Goal: Ask a question: Seek information or help from site administrators or community

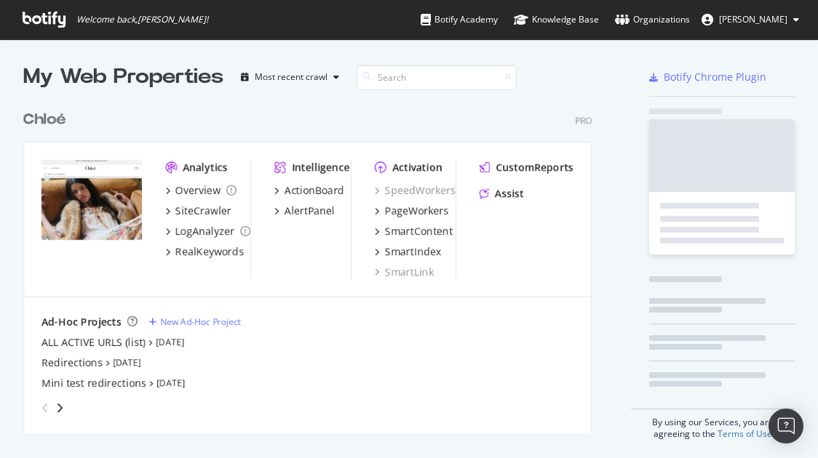
scroll to position [447, 795]
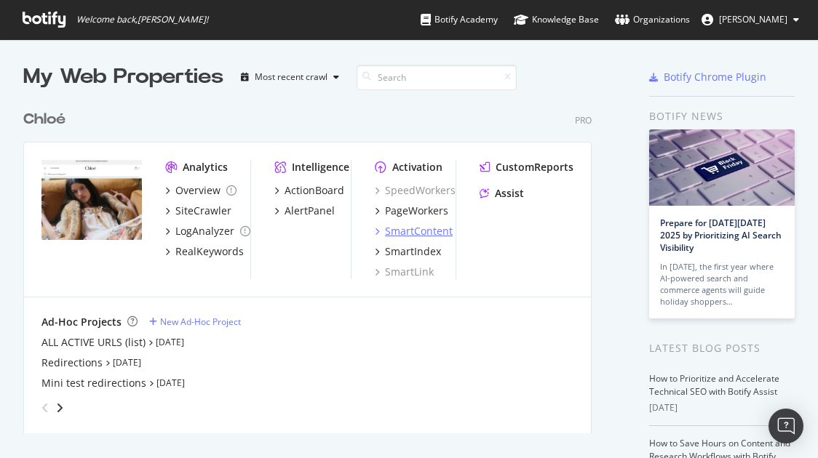
click at [422, 228] on div "SmartContent" at bounding box center [419, 231] width 68 height 15
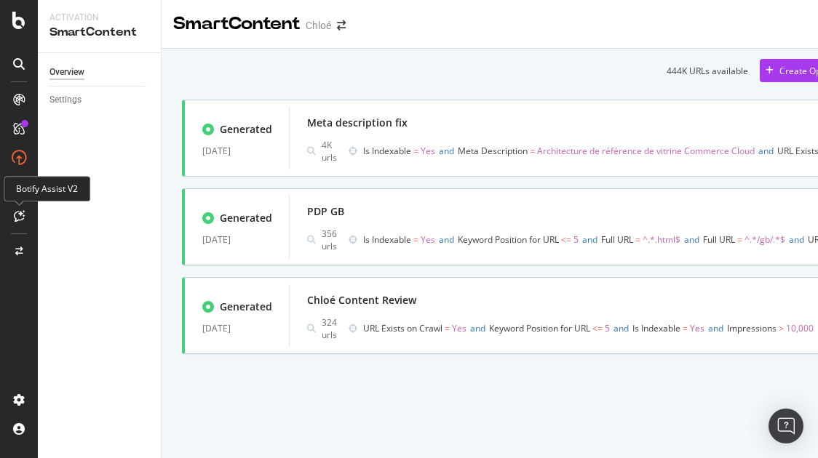
click at [21, 212] on icon at bounding box center [19, 216] width 11 height 12
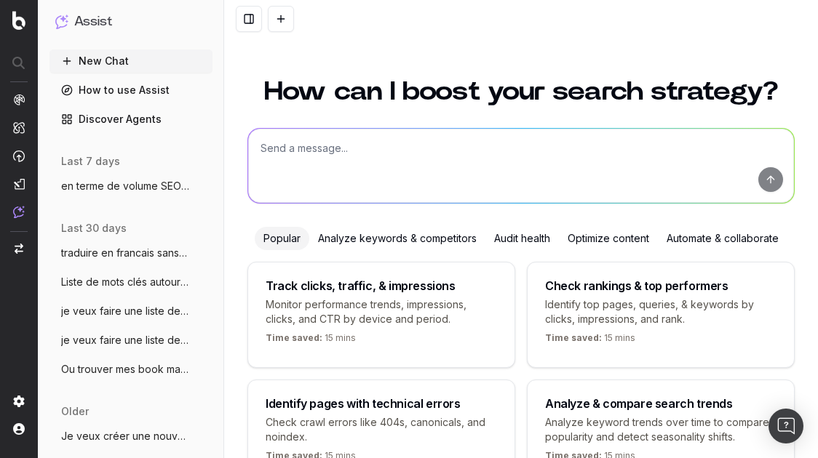
scroll to position [93, 0]
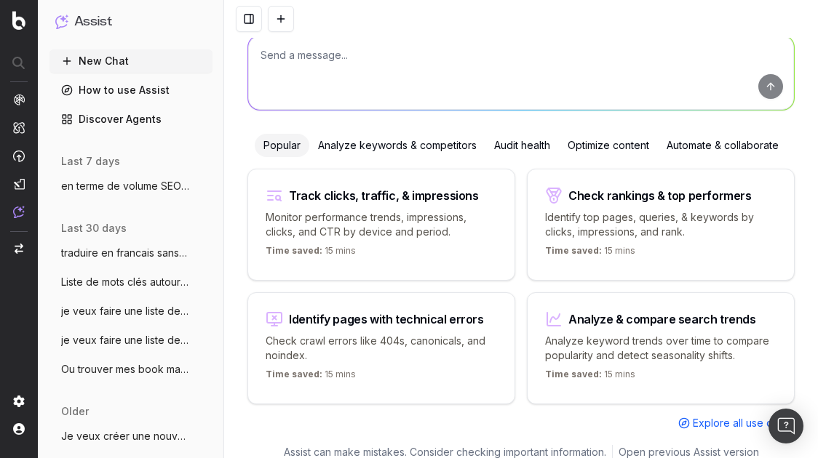
click at [400, 63] on textarea at bounding box center [521, 73] width 546 height 74
paste textarea "[URL][DOMAIN_NAME]"
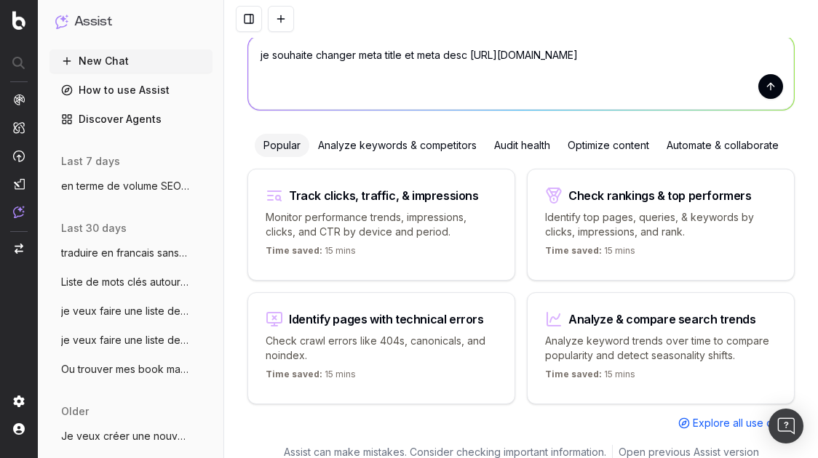
click at [466, 55] on textarea "je souhaite changer meta title et meta desc [URL][DOMAIN_NAME]" at bounding box center [521, 73] width 546 height 74
click at [777, 59] on textarea "je souhaite changer meta title et meta desc de cette page [URL][DOMAIN_NAME]" at bounding box center [521, 73] width 546 height 74
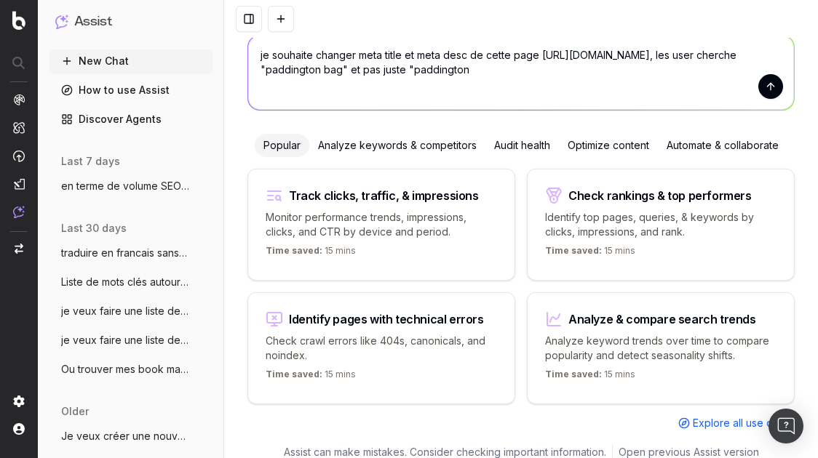
type textarea "je souhaite changer meta title et meta desc de cette page [URL][DOMAIN_NAME], l…"
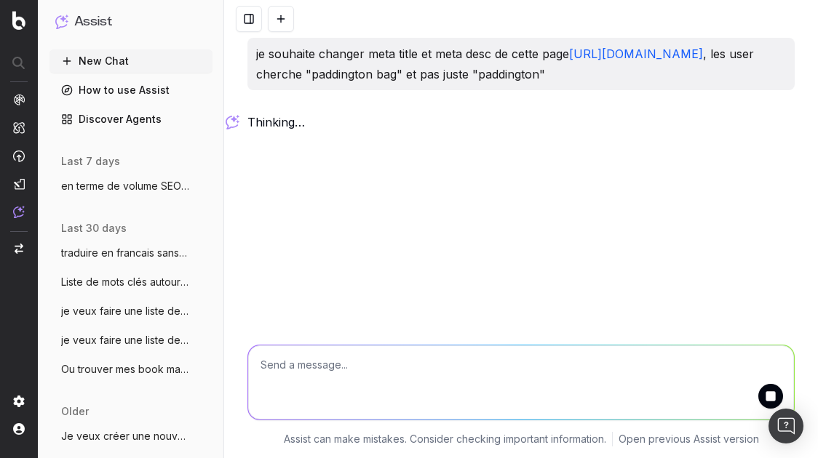
scroll to position [0, 0]
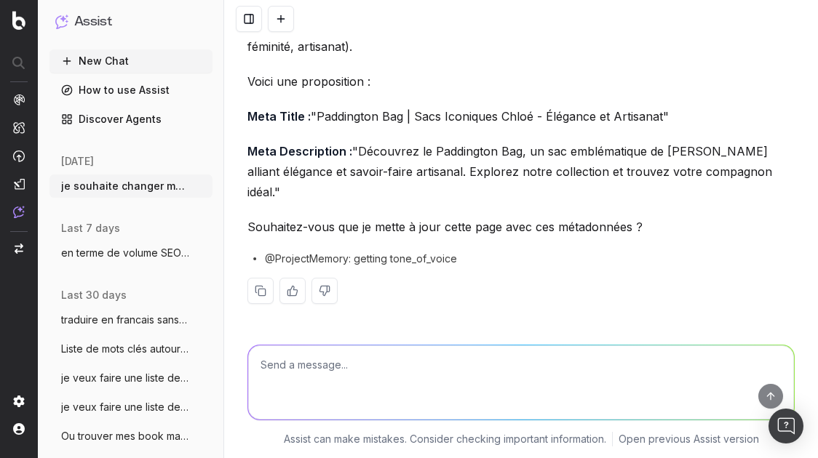
scroll to position [86, 0]
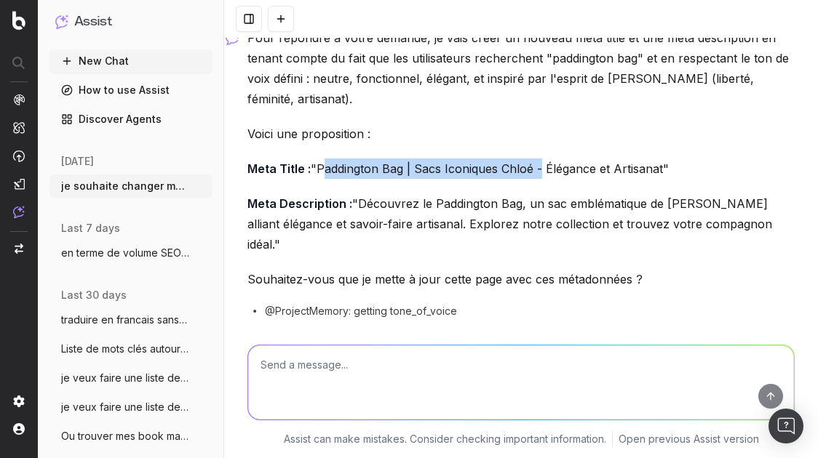
drag, startPoint x: 467, startPoint y: 169, endPoint x: 245, endPoint y: 172, distance: 221.9
click at [247, 172] on p "Meta Title : "Paddington Bag | Sacs Iconiques Chloé - Élégance et Artisanat"" at bounding box center [520, 169] width 547 height 20
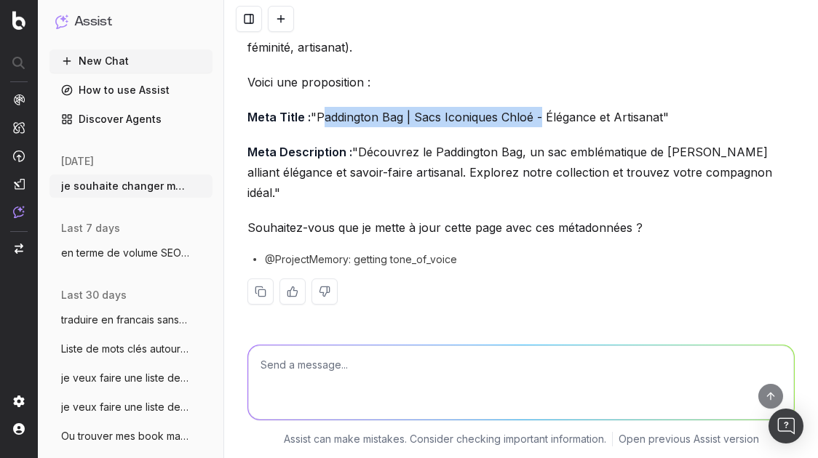
scroll to position [138, 0]
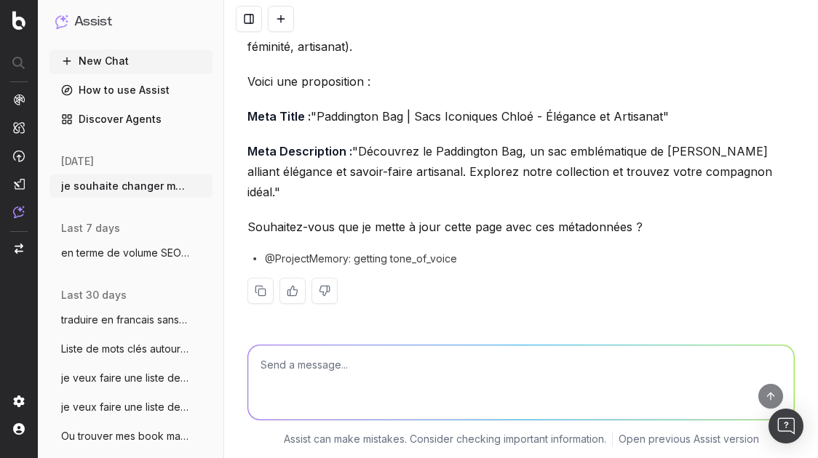
click at [342, 362] on textarea at bounding box center [521, 383] width 546 height 74
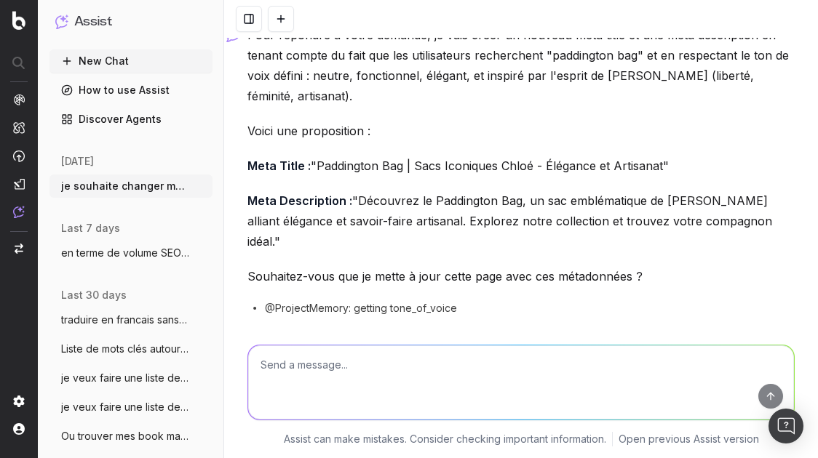
scroll to position [89, 0]
type textarea "e"
type textarea "je veux [PERSON_NAME] à la fin et je veux women dans le titre"
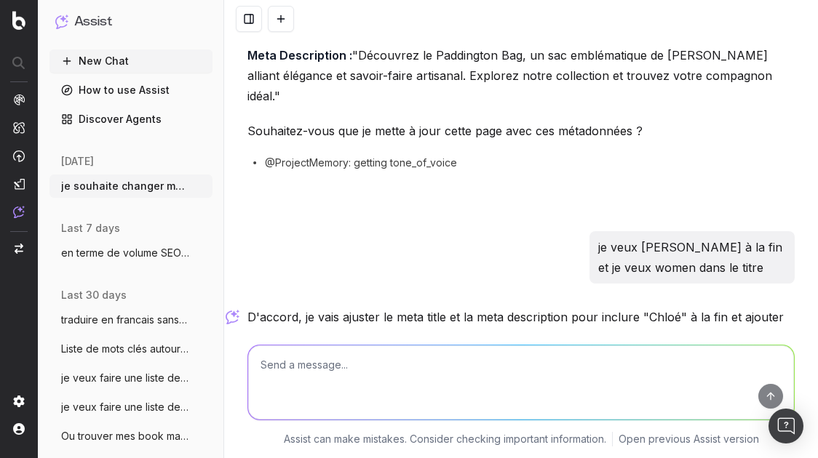
scroll to position [484, 0]
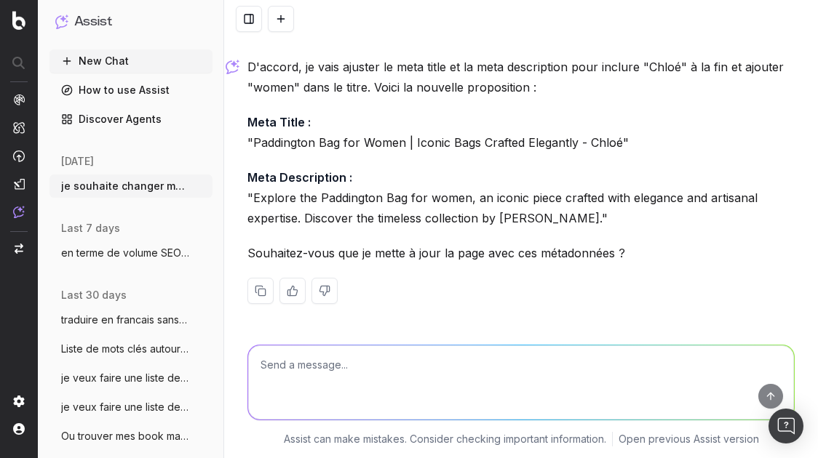
drag, startPoint x: 403, startPoint y: 144, endPoint x: 395, endPoint y: 145, distance: 8.0
click at [395, 145] on p "Meta Title : "Paddington Bag for Women | Iconic Bags Crafted Elegantly - Chloé"" at bounding box center [520, 132] width 547 height 41
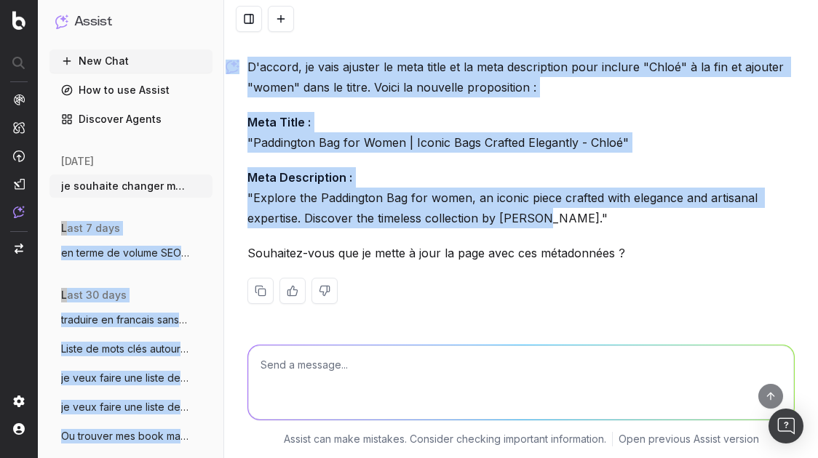
drag, startPoint x: 536, startPoint y: 216, endPoint x: 224, endPoint y: 174, distance: 314.9
click at [224, 174] on div "je souhaite changer meta title et meta desc de cette page [URL][DOMAIN_NAME] , …" at bounding box center [521, 229] width 594 height 458
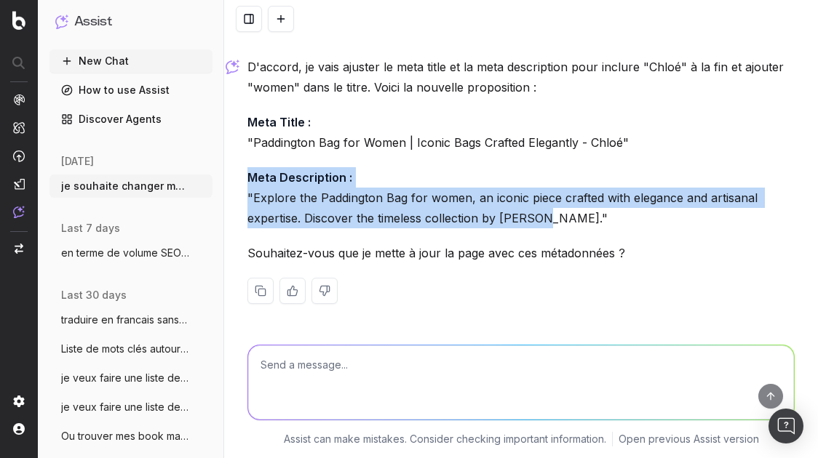
click at [225, 172] on div "je souhaite changer meta title et meta desc de cette page [URL][DOMAIN_NAME] , …" at bounding box center [521, 229] width 594 height 458
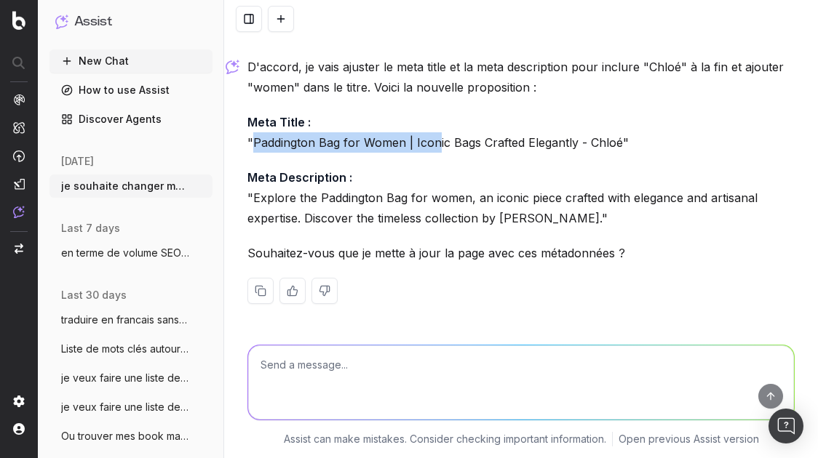
drag, startPoint x: 246, startPoint y: 139, endPoint x: 433, endPoint y: 147, distance: 187.1
click at [433, 147] on p "Meta Title : "Paddington Bag for Women | Iconic Bags Crafted Elegantly - Chloé"" at bounding box center [520, 132] width 547 height 41
click at [407, 152] on p "Meta Title : "Paddington Bag for Women | Iconic Bags Crafted Elegantly - Chloé"" at bounding box center [520, 132] width 547 height 41
drag, startPoint x: 404, startPoint y: 143, endPoint x: 246, endPoint y: 139, distance: 158.6
click at [247, 139] on p "Meta Title : "Paddington Bag for Women | Iconic Bags Crafted Elegantly - Chloé"" at bounding box center [520, 132] width 547 height 41
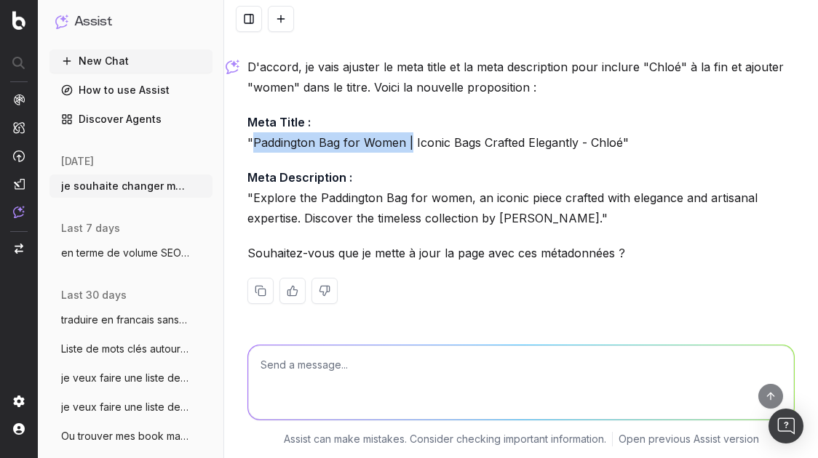
copy p "Paddington Bag for Women |"
click at [407, 363] on textarea at bounding box center [521, 383] width 546 height 74
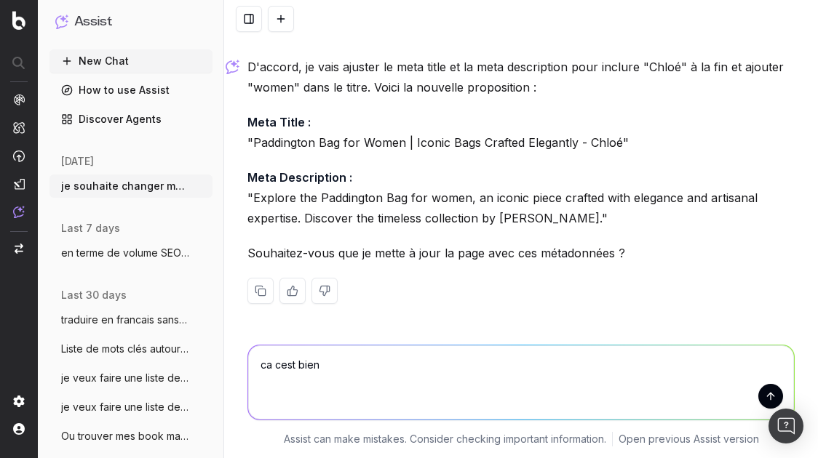
paste textarea "Expected : Women's Paddington bag - [GEOGRAPHIC_DATA] Discover our women's Padd…"
type textarea "ca cest bien Expected : Women's Paddington bag - [GEOGRAPHIC_DATA] Discover our…"
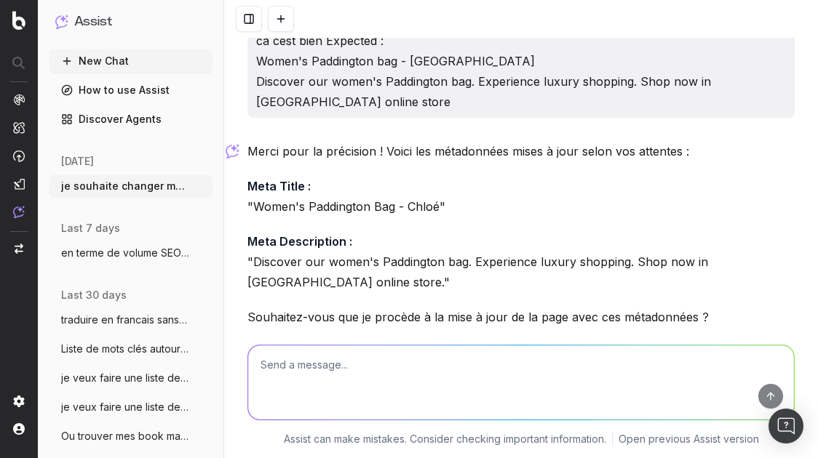
scroll to position [851, 0]
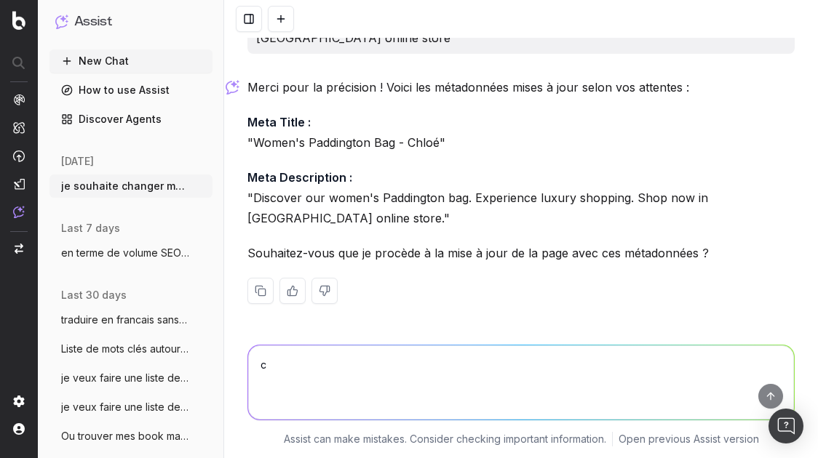
click at [383, 347] on textarea "c" at bounding box center [521, 383] width 546 height 74
type textarea "cest ok pour le seo ?"
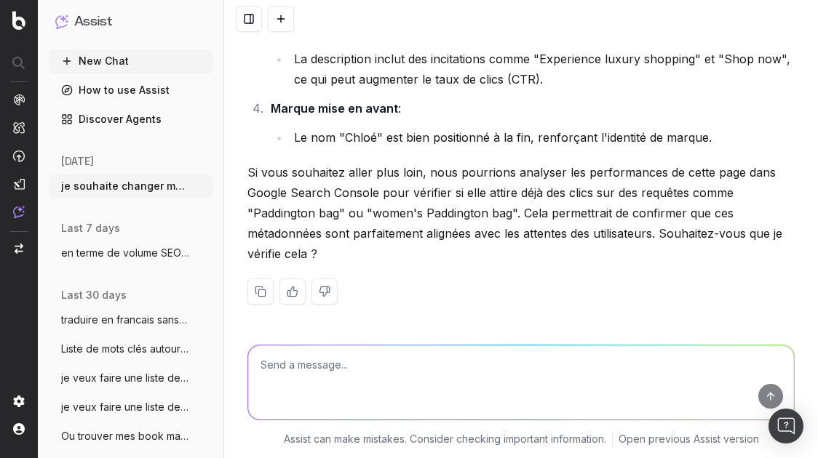
scroll to position [1480, 0]
click at [377, 363] on textarea at bounding box center [521, 383] width 546 height 74
paste textarea "[PERSON_NAME] femme - [PERSON_NAME] notre collection exclusive de sacs Paddingt…"
type textarea "correct en FR ? [PERSON_NAME] femme - [PERSON_NAME] notre collection exclusive …"
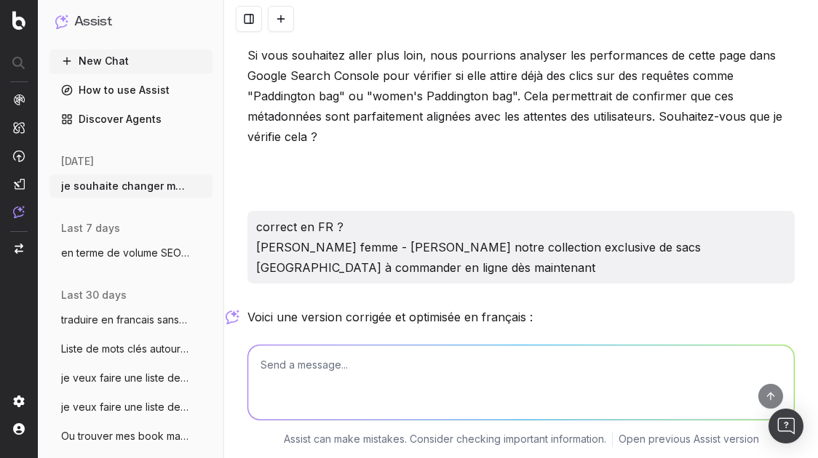
scroll to position [1867, 0]
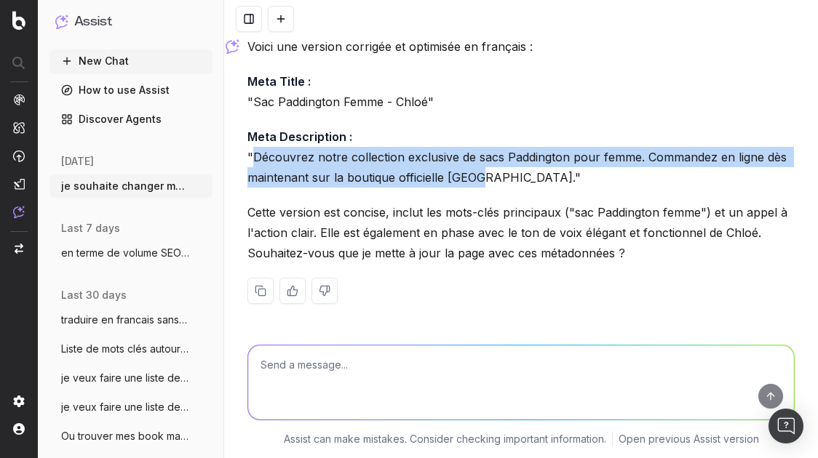
drag, startPoint x: 474, startPoint y: 182, endPoint x: 246, endPoint y: 153, distance: 229.5
click at [247, 153] on p "Meta Description : "Découvrez notre collection exclusive de [PERSON_NAME] pour …" at bounding box center [520, 157] width 547 height 61
copy p "Découvrez notre collection exclusive de sacs Paddington pour femme. Commandez e…"
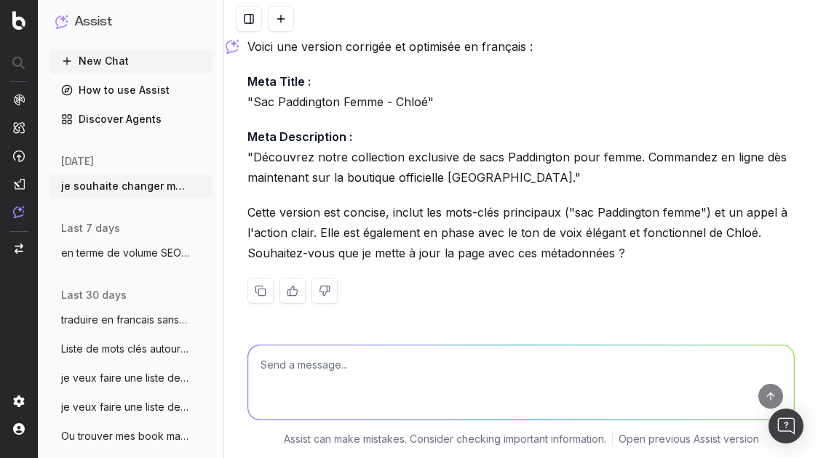
click at [411, 378] on textarea at bounding box center [521, 383] width 546 height 74
paste textarea "Paddington donna - [PERSON_NAME] la nostra collezione esclusiva. Paddington da …"
type textarea "Ajouter "sac" en italien Paddington donna - [PERSON_NAME] la nostra collezione …"
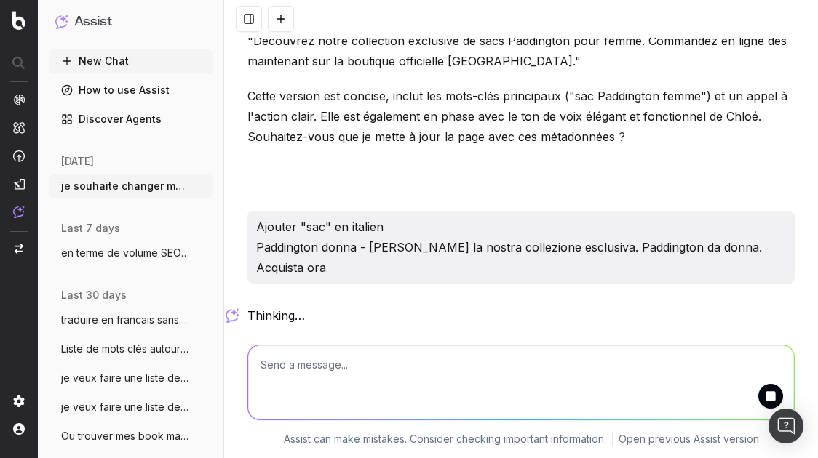
click at [300, 378] on textarea at bounding box center [521, 383] width 546 height 74
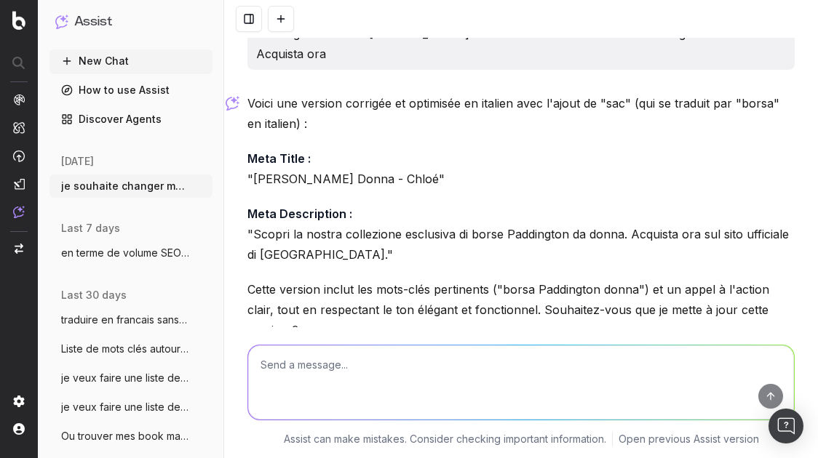
scroll to position [2196, 0]
drag, startPoint x: 428, startPoint y: 181, endPoint x: 245, endPoint y: 172, distance: 183.5
click at [247, 172] on p "Meta Title : "[PERSON_NAME] Donna - Chloé"" at bounding box center [520, 169] width 547 height 41
copy p "[PERSON_NAME] [PERSON_NAME]"
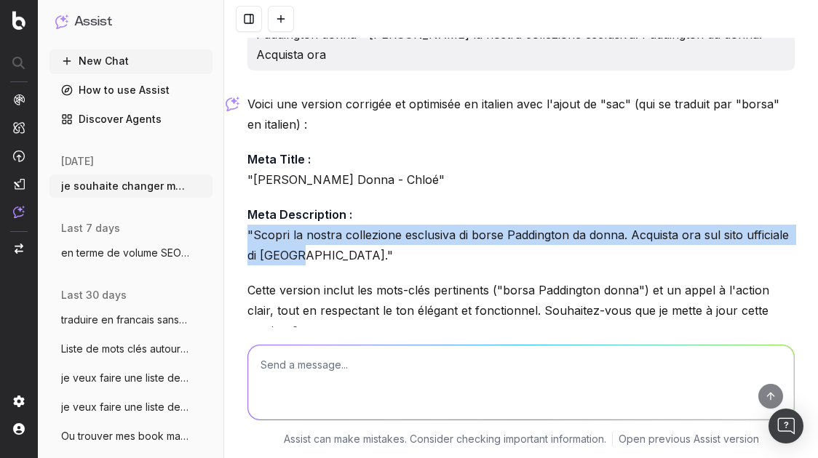
drag, startPoint x: 292, startPoint y: 253, endPoint x: 244, endPoint y: 236, distance: 51.1
click at [247, 236] on p "Meta Description : "Scopri la nostra collezione esclusiva di borse Paddington d…" at bounding box center [520, 234] width 547 height 61
copy p ""Scopri la nostra collezione esclusiva di borse Paddington da donna. Acquista o…"
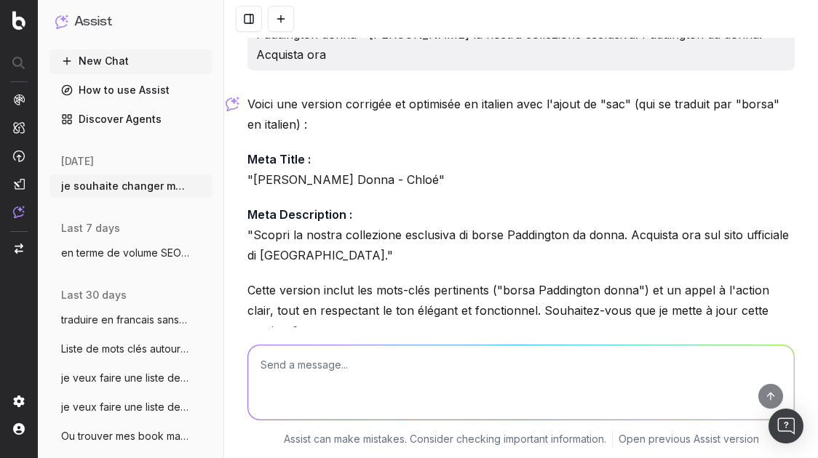
click at [350, 360] on textarea at bounding box center [521, 383] width 546 height 74
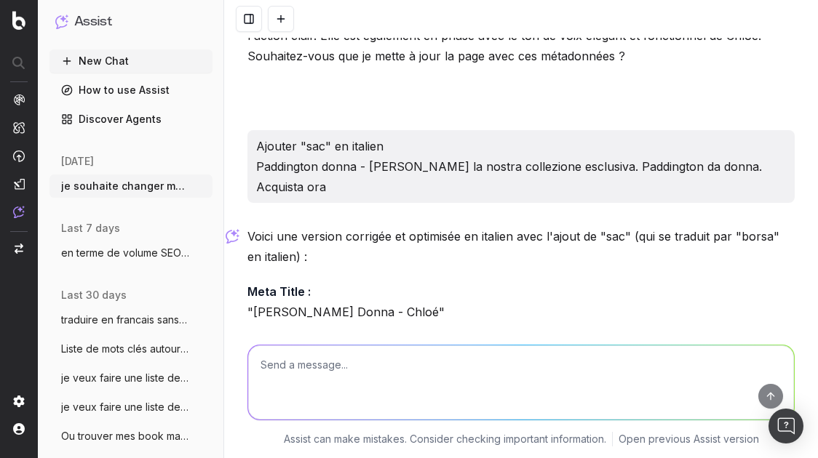
scroll to position [2007, 0]
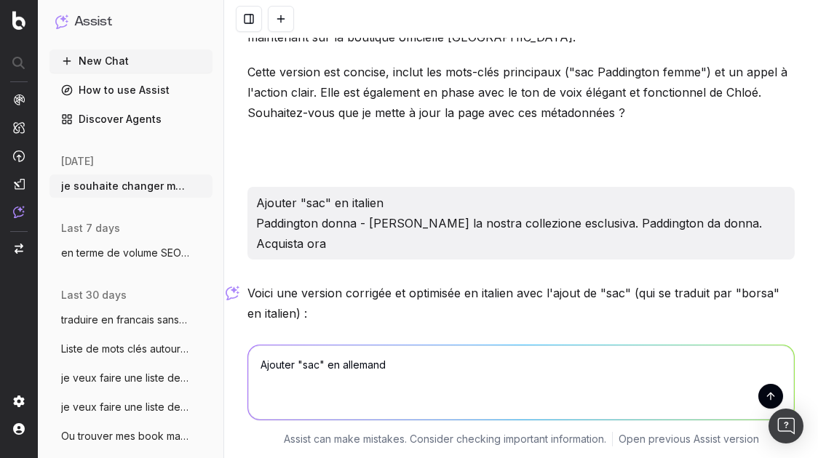
paste textarea "[PERSON_NAME] Entdecke unsere exklusive Kollektion. Paddington für Damen. Jetzt…"
type textarea "Ajouter "sac" en allemand [PERSON_NAME] Entdecke unsere exklusive Kollektion. P…"
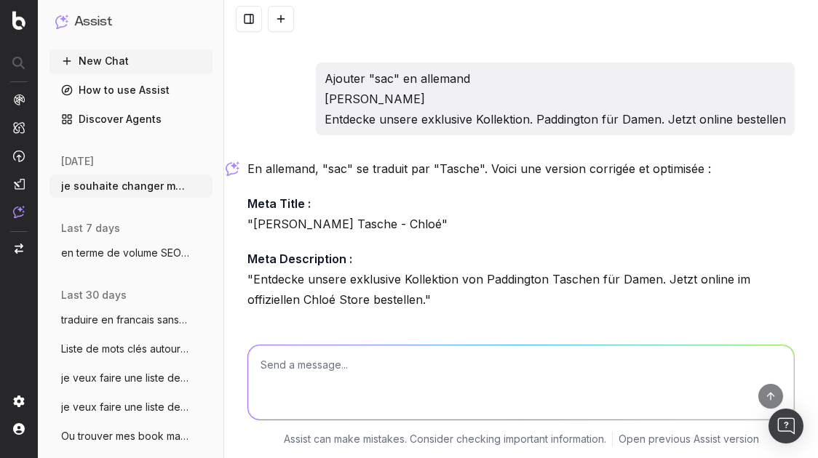
scroll to position [2620, 0]
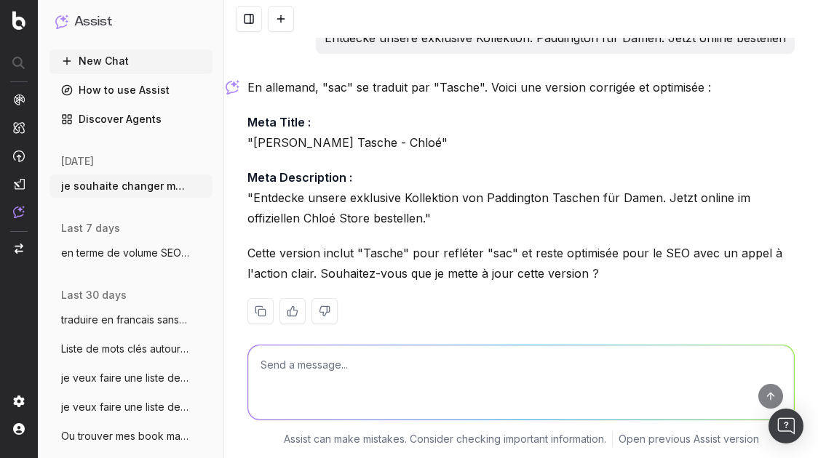
drag, startPoint x: 438, startPoint y: 123, endPoint x: 247, endPoint y: 121, distance: 190.6
click at [247, 121] on p "Meta Title : "[PERSON_NAME] Tasche - Chloé"" at bounding box center [520, 132] width 547 height 41
copy p "[PERSON_NAME] Tasche - Chloé"
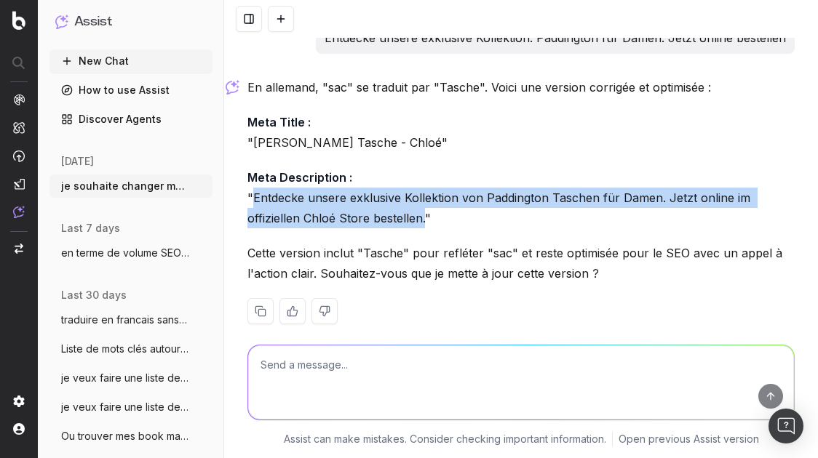
drag, startPoint x: 418, startPoint y: 200, endPoint x: 249, endPoint y: 174, distance: 170.8
click at [249, 174] on p "Meta Description : "Entdecke unsere exklusive Kollektion von Paddington Taschen…" at bounding box center [520, 197] width 547 height 61
copy p "Entdecke unsere exklusive Kollektion von Paddington Taschen für Damen. Jetzt on…"
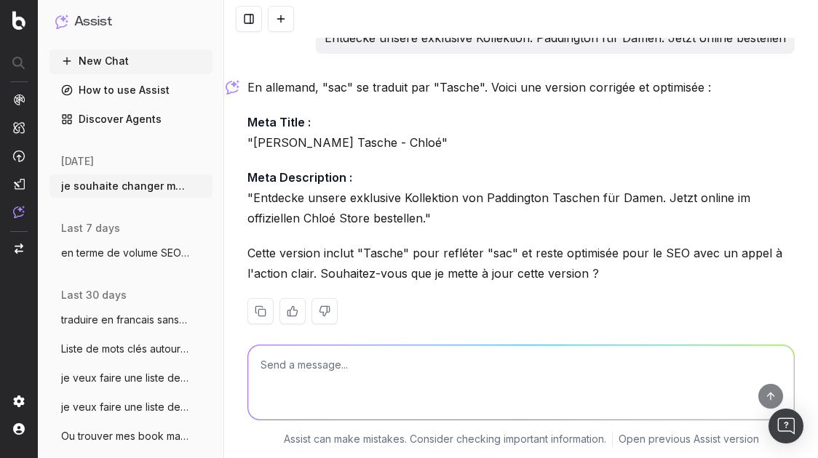
click at [329, 357] on textarea at bounding box center [521, 383] width 546 height 74
paste textarea "Paddington レディース - Chloé"
paste textarea "限定コレクションを今すぐチェック。 Paddington レディースをオンラインで注文しよう。"
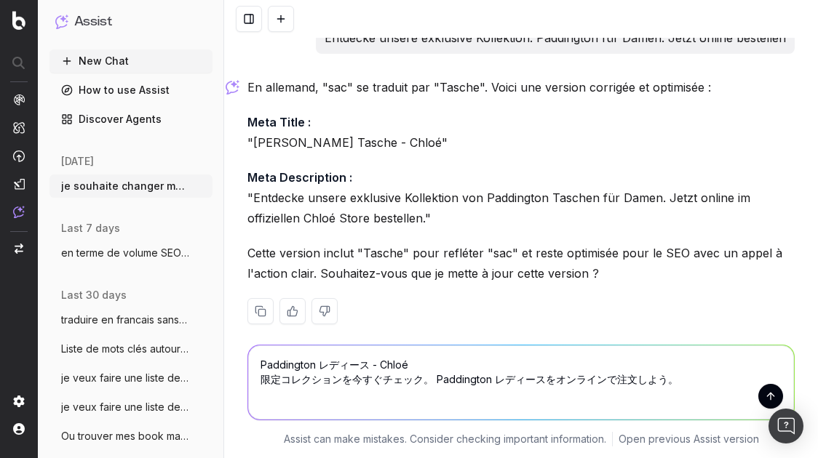
click at [250, 364] on textarea "Paddington レディース - Chloé 限定コレクションを今すぐチェック。 Paddington レディースをオンラインで注文しよう。" at bounding box center [521, 383] width 546 height 74
type textarea "Ajouter "sac" en japonais Paddington レディース - Chloé 限定コレクションを今すぐチェック。 Paddington…"
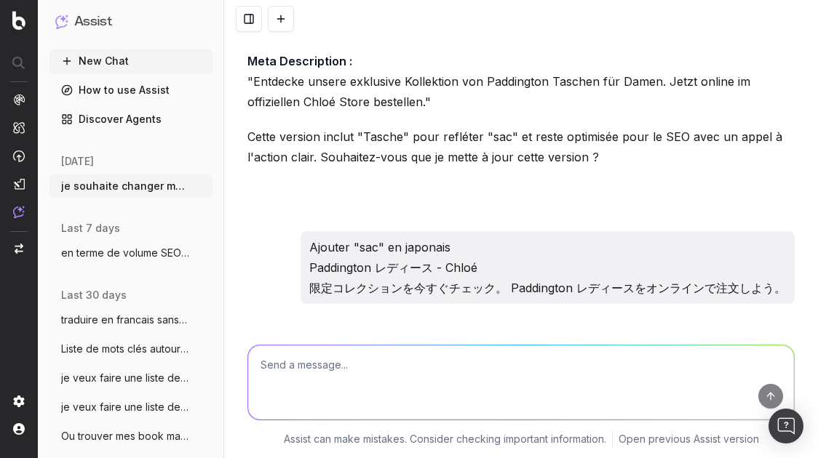
scroll to position [2987, 0]
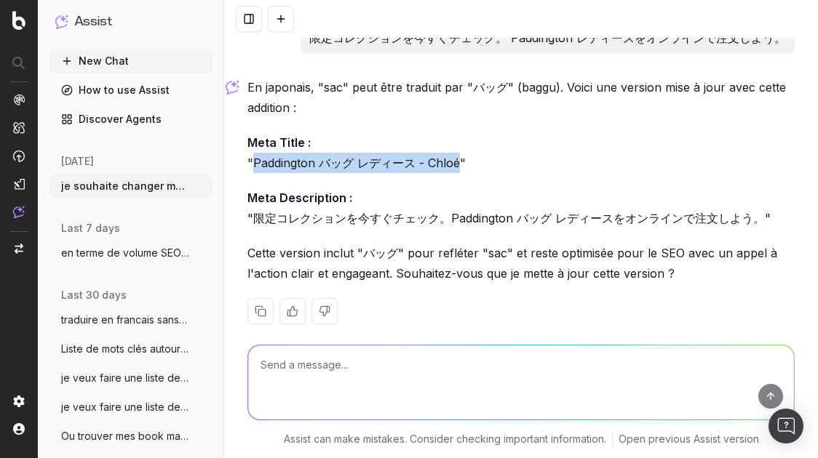
drag, startPoint x: 451, startPoint y: 142, endPoint x: 250, endPoint y: 147, distance: 200.8
click at [250, 147] on p "Meta Title : "Paddington バッグ レディース - Chloé"" at bounding box center [520, 152] width 547 height 41
copy p "Paddington バッグ レディース - Chloé"
click at [314, 217] on div "En japonais, "sac" peut être traduit par "バッグ" (baggu). Voici une version mise …" at bounding box center [520, 212] width 547 height 271
click at [748, 191] on p "Meta Description : "限定コレクションを今すぐチェック。Paddington バッグ レディースをオンラインで注文しよう。"" at bounding box center [520, 208] width 547 height 41
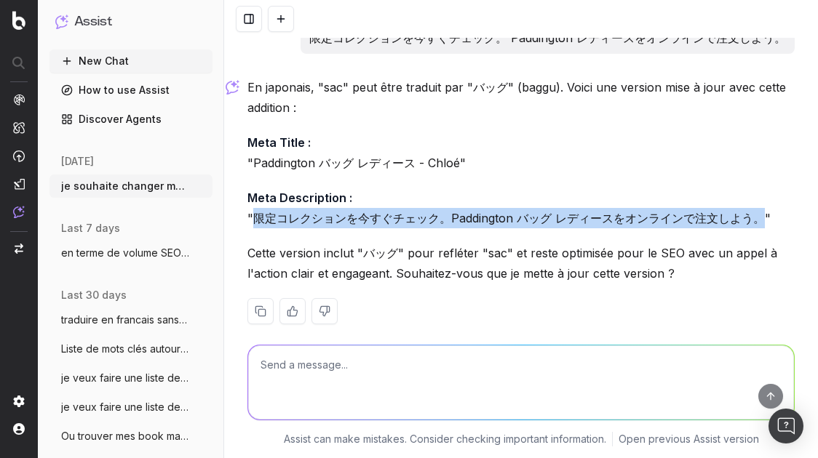
drag, startPoint x: 750, startPoint y: 196, endPoint x: 249, endPoint y: 200, distance: 501.2
click at [249, 200] on p "Meta Description : "限定コレクションを今すぐチェック。Paddington バッグ レディースをオンラインで注文しよう。"" at bounding box center [520, 208] width 547 height 41
copy p "限定コレクションを今すぐチェック。Paddington バッグ レディースをオンラインで注文しよう。"
